Goal: Information Seeking & Learning: Learn about a topic

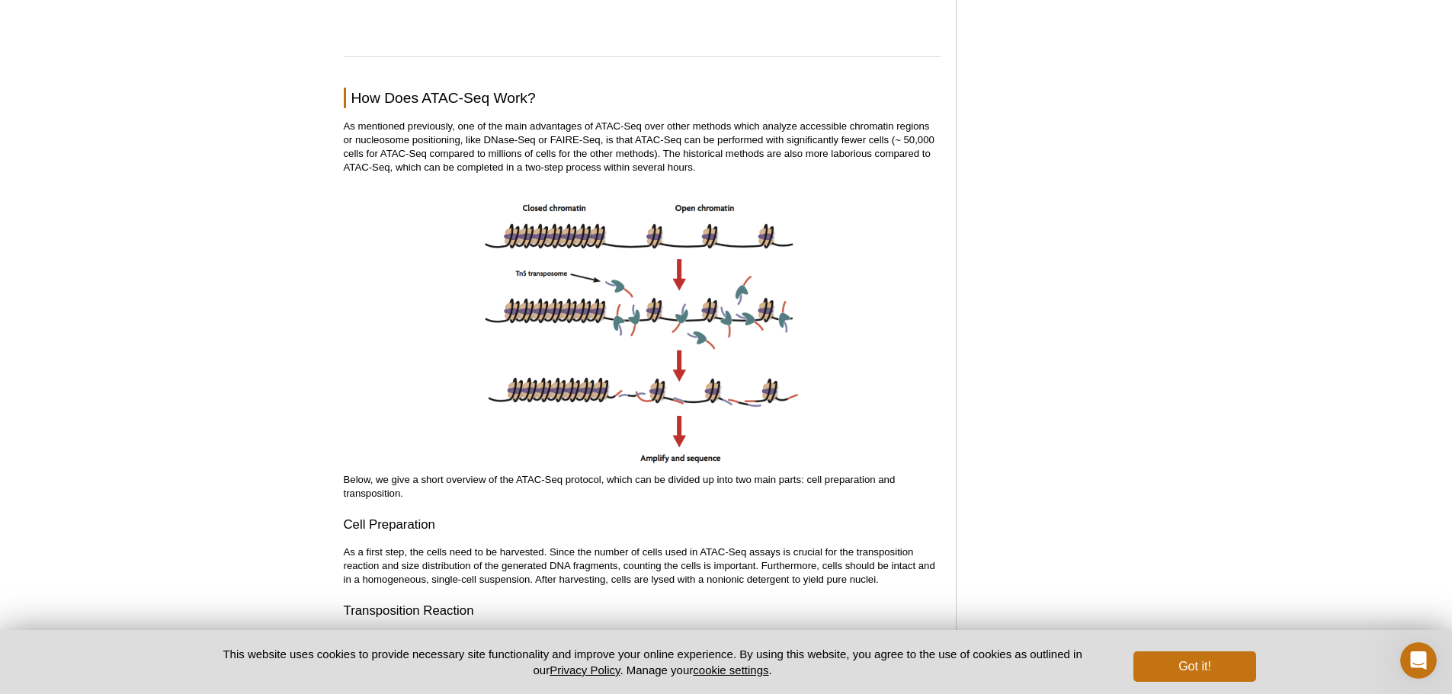
scroll to position [1677, 0]
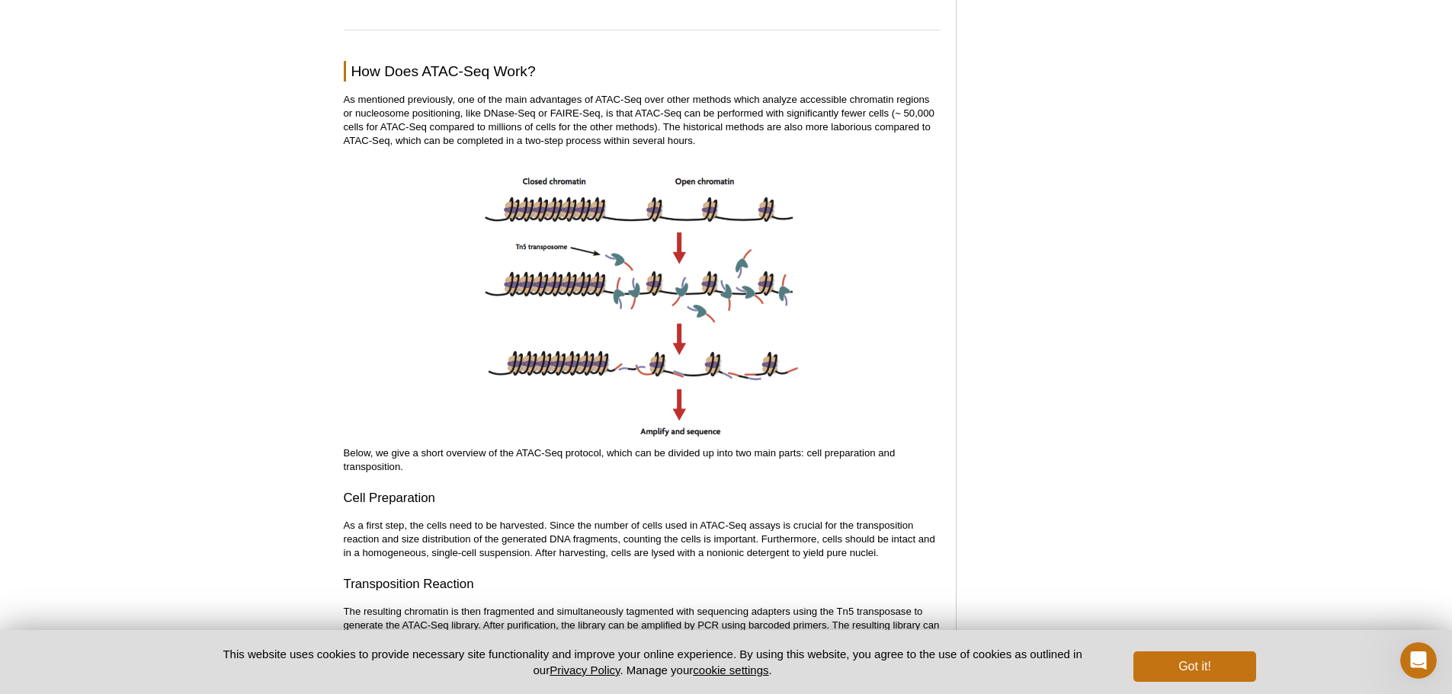
click at [592, 204] on img at bounding box center [642, 302] width 324 height 280
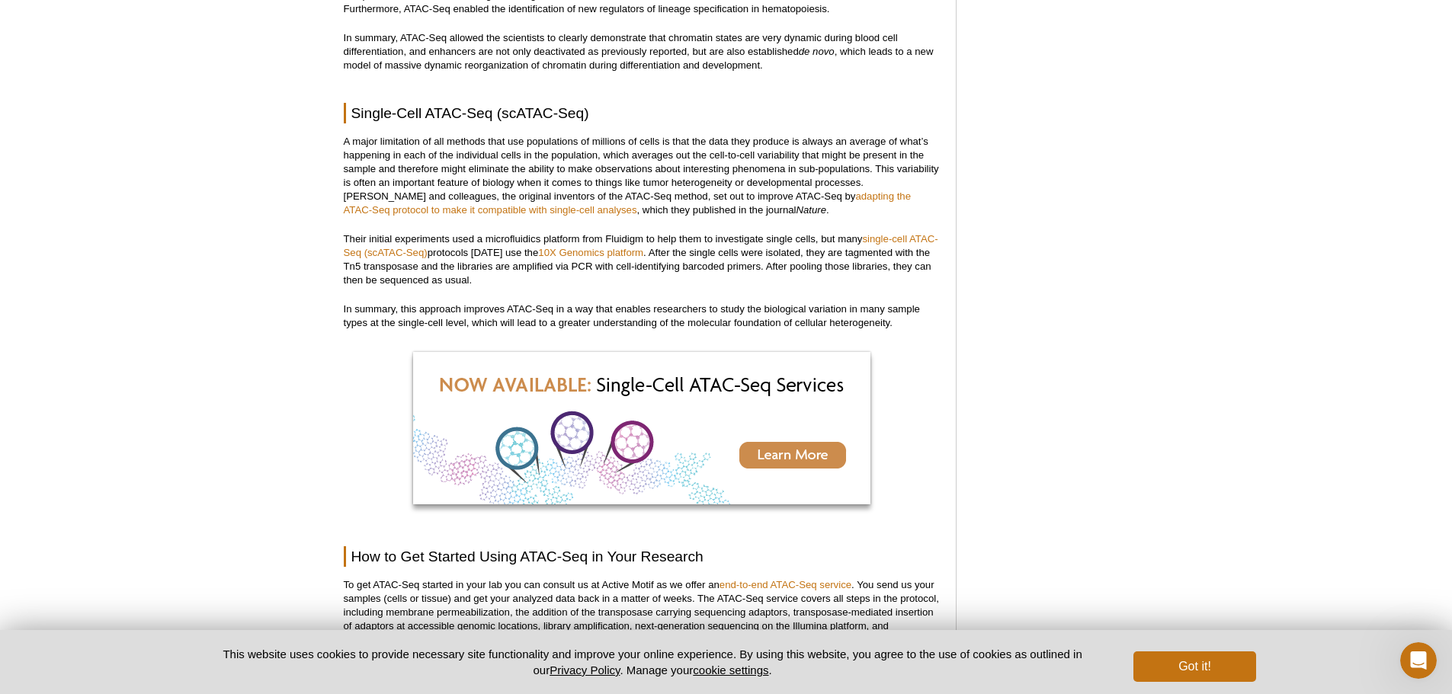
scroll to position [3735, 0]
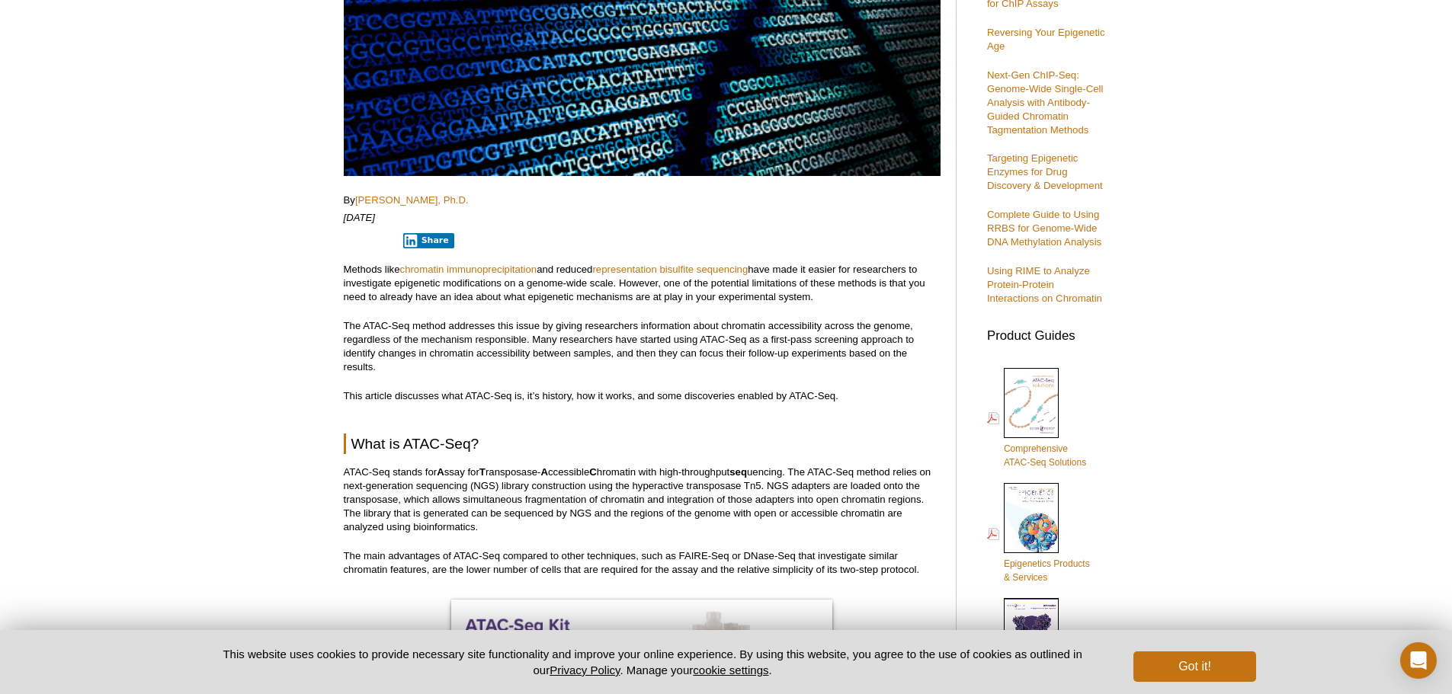
scroll to position [358, 0]
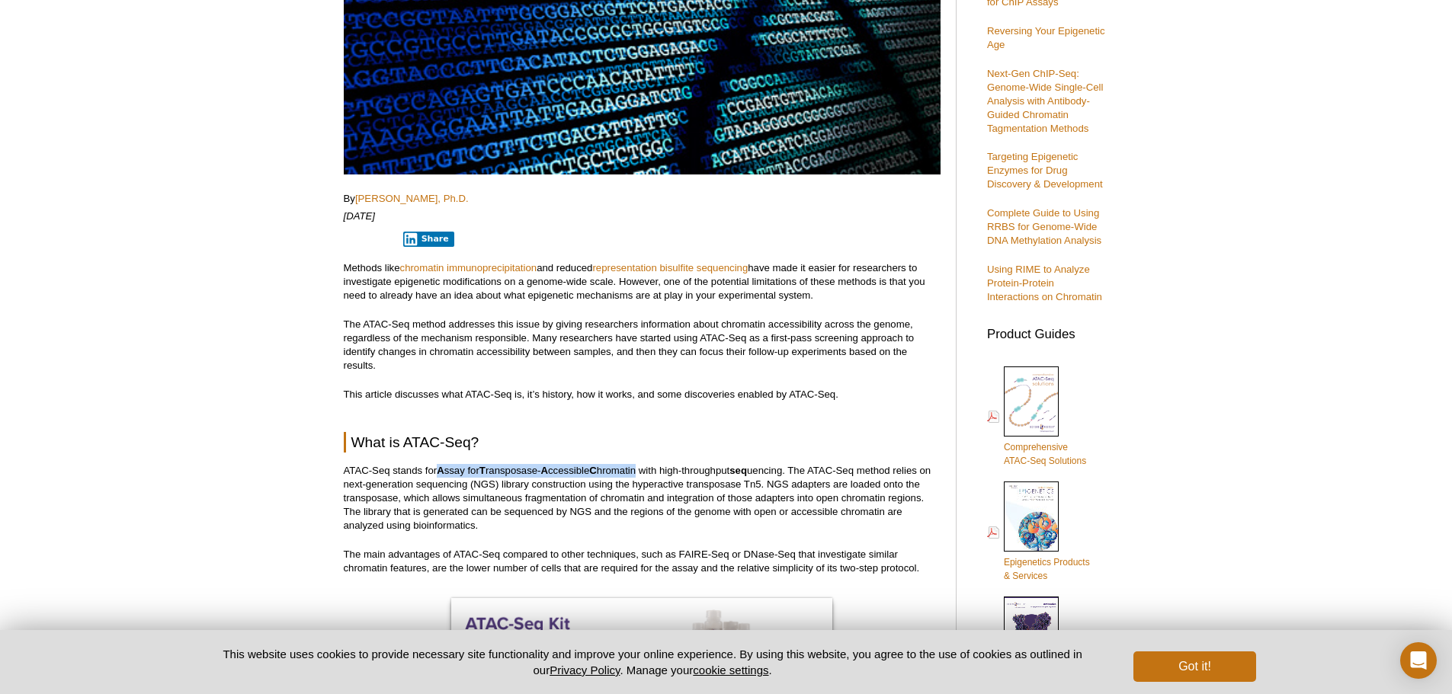
drag, startPoint x: 438, startPoint y: 469, endPoint x: 643, endPoint y: 470, distance: 205.0
click at [643, 470] on p "ATAC-Seq stands for A ssay for T ransposase- A ccessible C hromatin with high-t…" at bounding box center [642, 498] width 597 height 69
copy p "A ssay for T ransposase- A ccessible C hromatin"
drag, startPoint x: 648, startPoint y: 470, endPoint x: 793, endPoint y: 466, distance: 145.7
click at [793, 466] on p "ATAC-Seq stands for A ssay for T ransposase- A ccessible C hromatin with high-t…" at bounding box center [642, 498] width 597 height 69
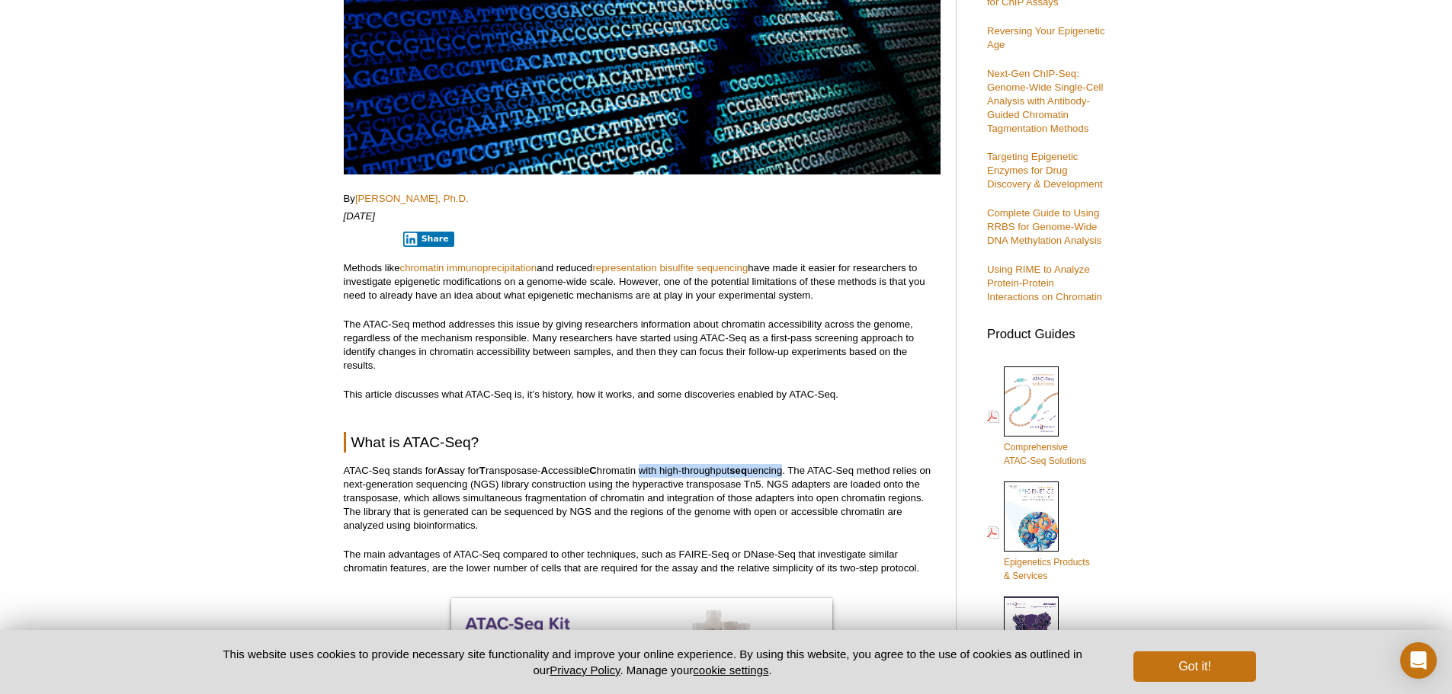
copy p "with high-throughput seq uencing"
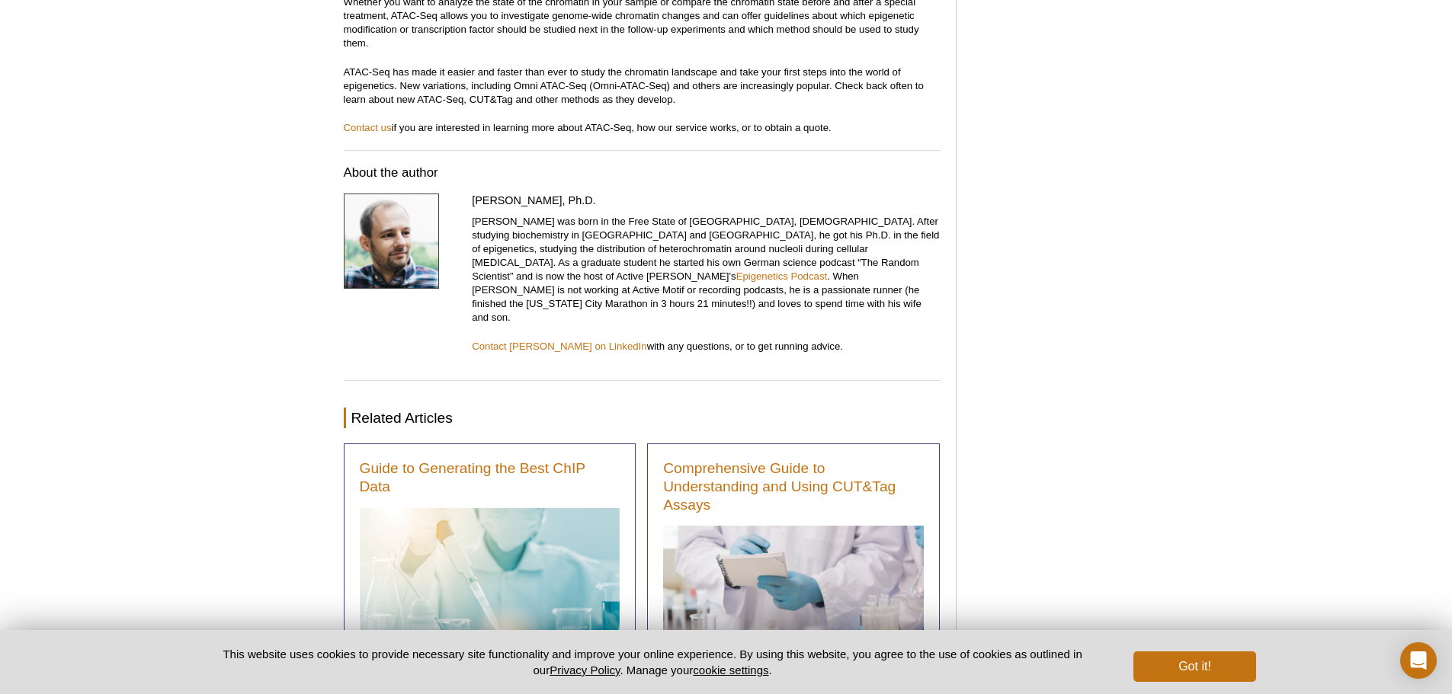
scroll to position [5195, 0]
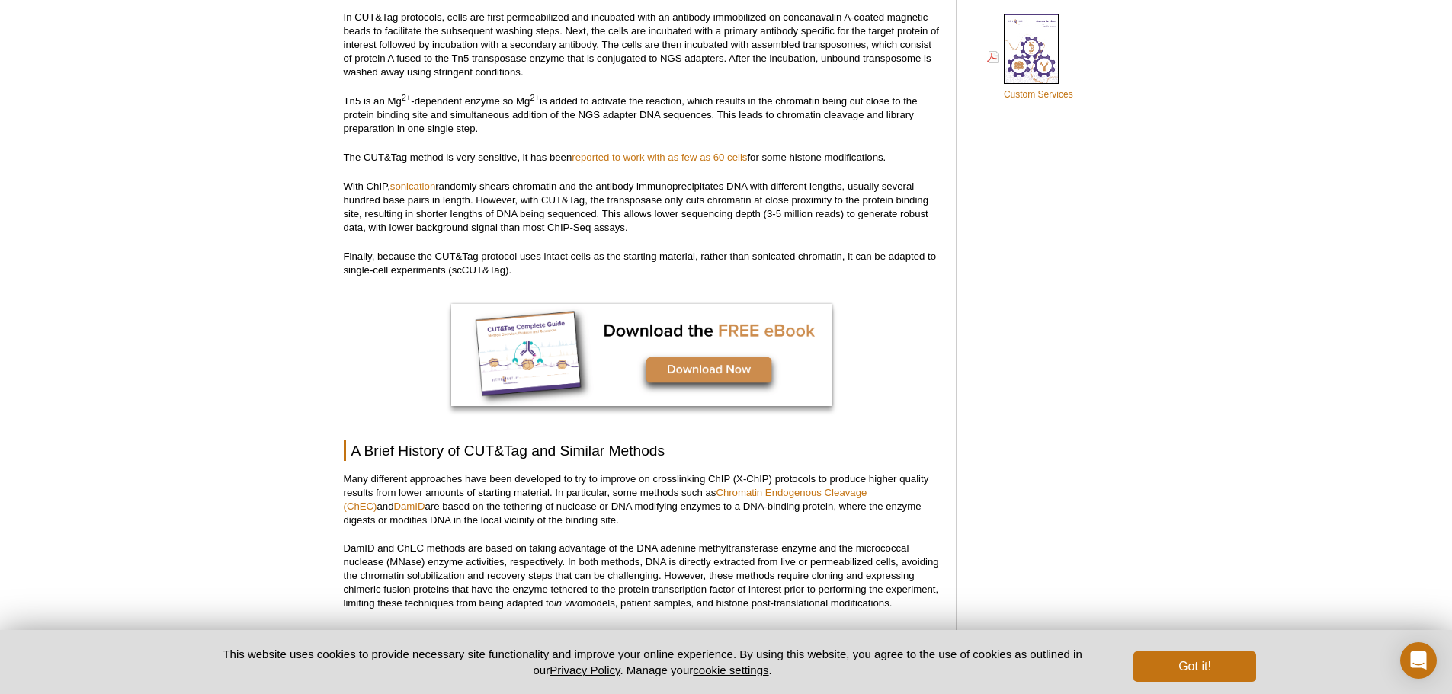
scroll to position [1143, 0]
